Goal: Complete application form: Complete application form

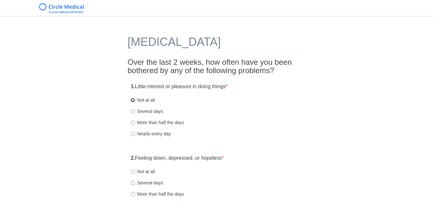
click at [132, 100] on input "Not at all" at bounding box center [133, 100] width 4 height 4
radio input "true"
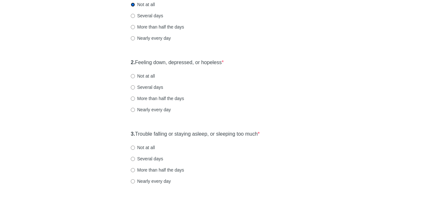
scroll to position [96, 0]
click at [134, 75] on input "Not at all" at bounding box center [133, 76] width 4 height 4
radio input "true"
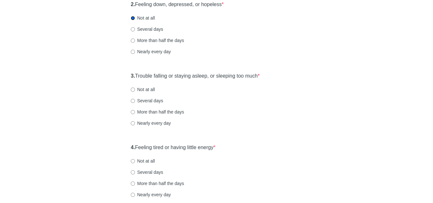
scroll to position [153, 0]
click at [134, 103] on input "Several days" at bounding box center [133, 101] width 4 height 4
radio input "true"
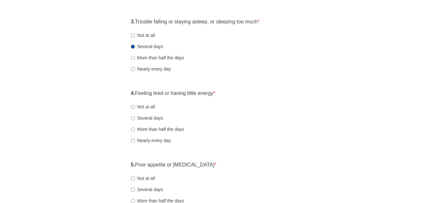
scroll to position [208, 0]
click at [132, 119] on input "Several days" at bounding box center [133, 118] width 4 height 4
radio input "true"
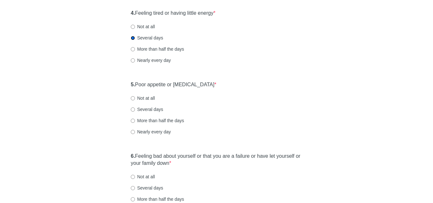
scroll to position [289, 0]
click at [133, 98] on input "Not at all" at bounding box center [133, 98] width 4 height 4
radio input "true"
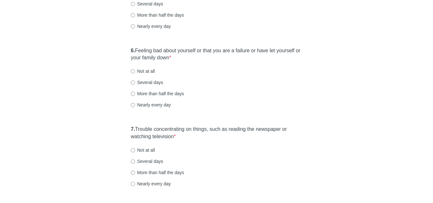
scroll to position [398, 0]
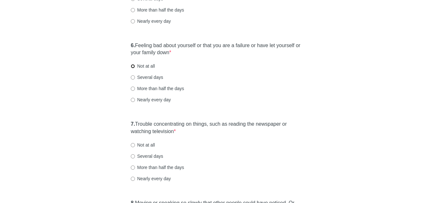
click at [133, 66] on input "Not at all" at bounding box center [133, 66] width 4 height 4
radio input "true"
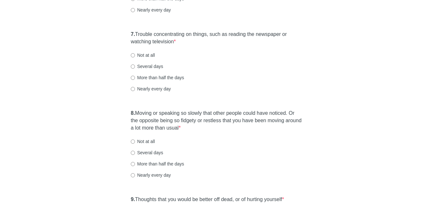
scroll to position [492, 0]
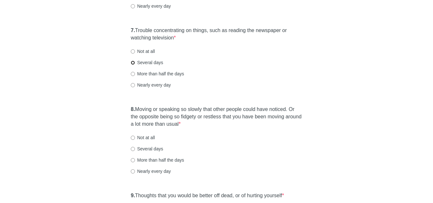
click at [133, 63] on input "Several days" at bounding box center [133, 63] width 4 height 4
radio input "true"
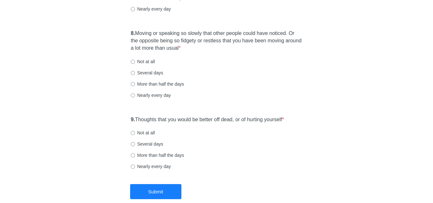
scroll to position [568, 0]
click at [132, 60] on input "Not at all" at bounding box center [133, 61] width 4 height 4
radio input "true"
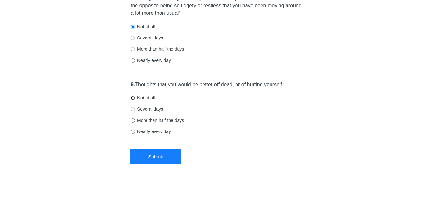
click at [132, 98] on input "Not at all" at bounding box center [133, 98] width 4 height 4
radio input "true"
click at [174, 158] on button "Submit" at bounding box center [155, 156] width 51 height 15
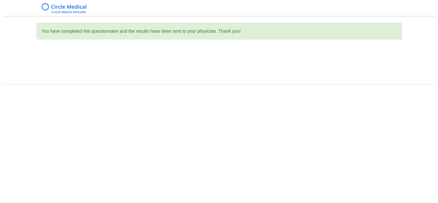
scroll to position [0, 0]
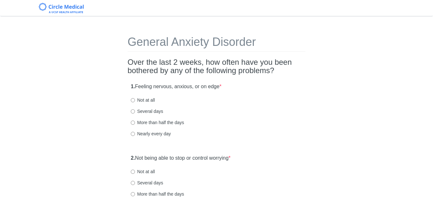
click at [133, 114] on label "Several days" at bounding box center [147, 111] width 32 height 6
click at [133, 113] on input "Several days" at bounding box center [133, 111] width 4 height 4
radio input "true"
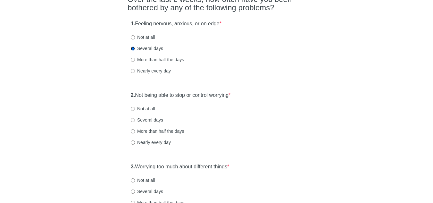
scroll to position [63, 0]
click at [132, 120] on input "Several days" at bounding box center [133, 120] width 4 height 4
radio input "true"
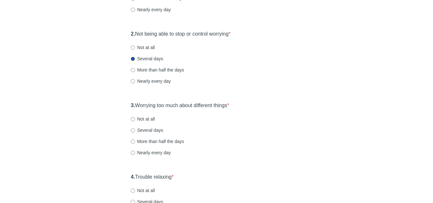
scroll to position [124, 0]
click at [133, 130] on input "Several days" at bounding box center [133, 130] width 4 height 4
radio input "true"
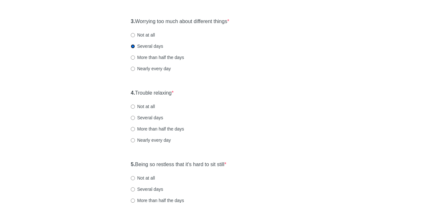
scroll to position [221, 0]
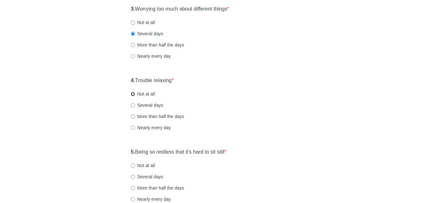
click at [133, 92] on input "Not at all" at bounding box center [133, 94] width 4 height 4
radio input "true"
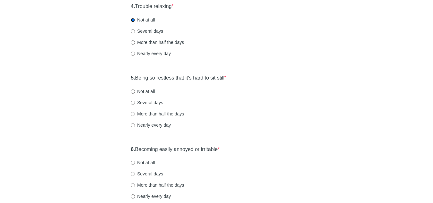
scroll to position [295, 0]
click at [134, 104] on input "Several days" at bounding box center [133, 102] width 4 height 4
radio input "true"
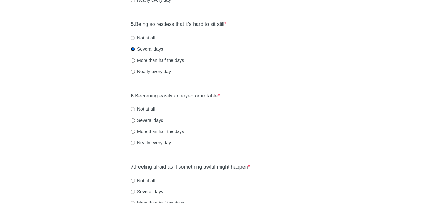
scroll to position [350, 0]
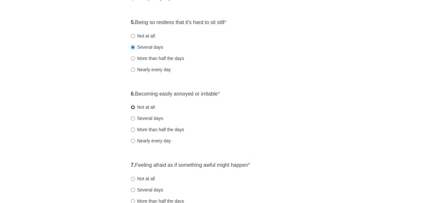
click at [132, 106] on input "Not at all" at bounding box center [133, 107] width 4 height 4
radio input "true"
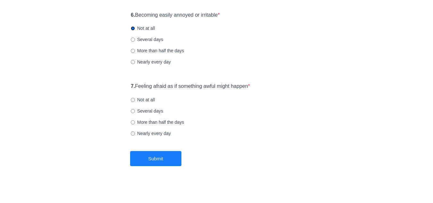
scroll to position [431, 0]
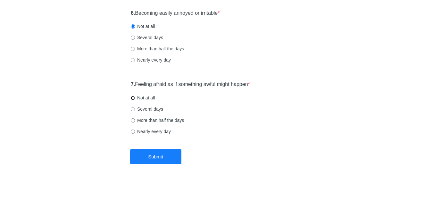
click at [133, 98] on input "Not at all" at bounding box center [133, 98] width 4 height 4
radio input "true"
click at [152, 155] on button "Submit" at bounding box center [155, 156] width 51 height 15
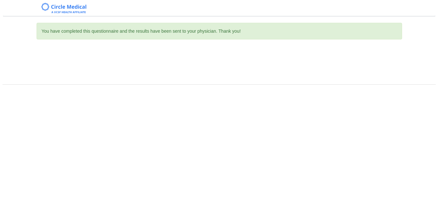
scroll to position [0, 0]
